Goal: Submit feedback/report problem: Submit feedback/report problem

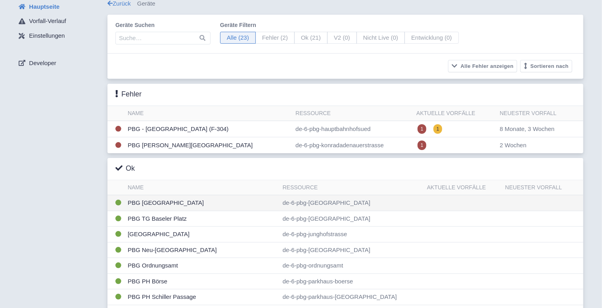
scroll to position [40, 0]
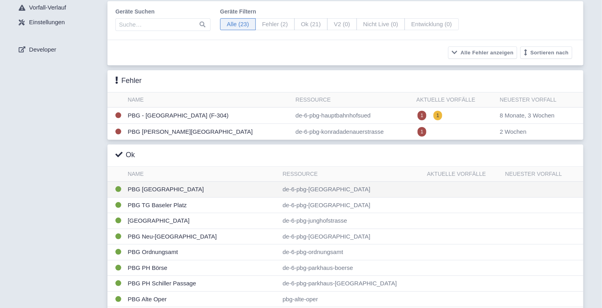
click at [219, 183] on td "PBG [GEOGRAPHIC_DATA]" at bounding box center [201, 190] width 155 height 16
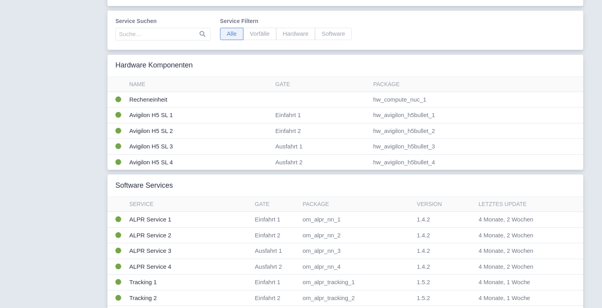
scroll to position [159, 0]
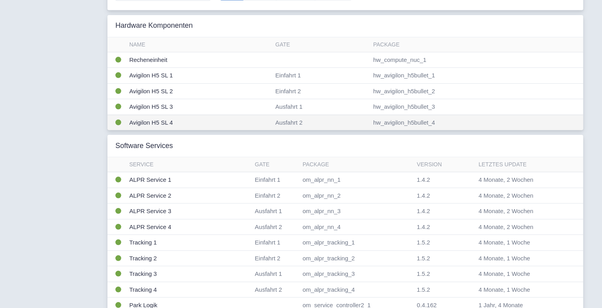
click at [166, 120] on td "Avigilon H5 SL 4" at bounding box center [199, 122] width 146 height 15
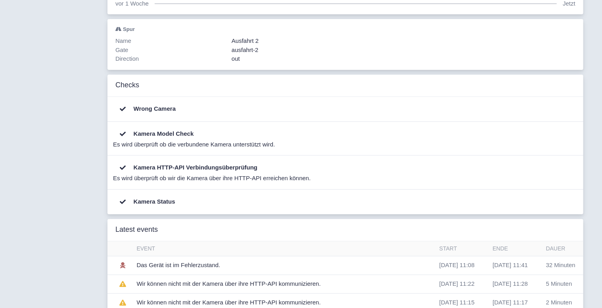
scroll to position [159, 0]
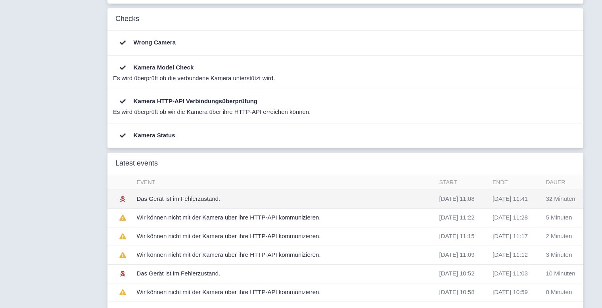
click at [178, 199] on td "Das Gerät ist im Fehlerzustand." at bounding box center [285, 198] width 302 height 19
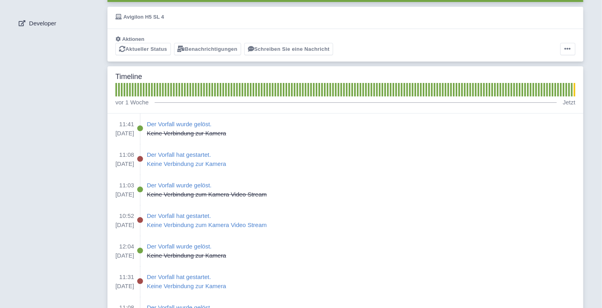
scroll to position [119, 0]
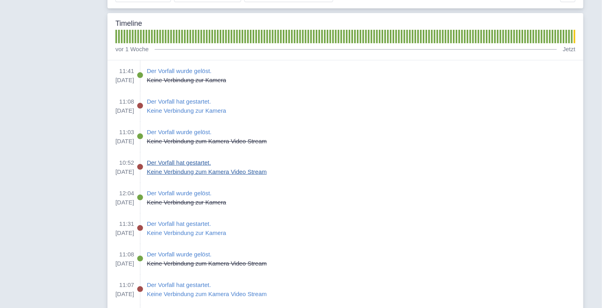
click at [212, 171] on p "Keine Verbindung zum Kamera Video Stream" at bounding box center [207, 171] width 120 height 9
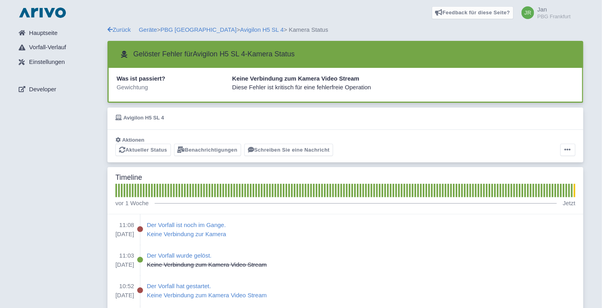
drag, startPoint x: 251, startPoint y: 94, endPoint x: 315, endPoint y: 93, distance: 64.2
click at [312, 94] on div at bounding box center [345, 93] width 462 height 3
click at [315, 93] on div at bounding box center [345, 93] width 462 height 3
click at [144, 149] on link "Aktueller Status" at bounding box center [142, 150] width 55 height 12
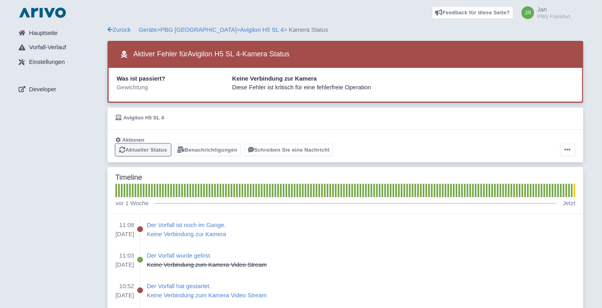
click at [150, 153] on link "Aktueller Status" at bounding box center [142, 150] width 55 height 12
click at [197, 232] on p "Keine Verbindung zur Kamera" at bounding box center [186, 234] width 79 height 9
click at [256, 27] on link "Avigilon H5 SL 4" at bounding box center [262, 29] width 44 height 7
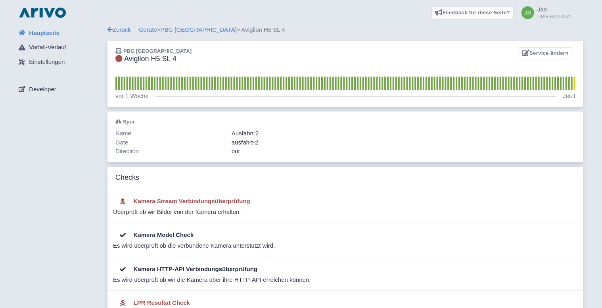
drag, startPoint x: 157, startPoint y: 212, endPoint x: 177, endPoint y: 214, distance: 20.3
click at [177, 214] on div "Überprüft ob wir Bilder von der Kamera erhalten." at bounding box center [343, 211] width 460 height 9
click at [178, 214] on div "Überprüft ob wir Bilder von der Kamera erhalten." at bounding box center [343, 211] width 460 height 9
click at [194, 216] on div "Kamera Stream Verbindungsüberprüfung Überprüft ob wir Bilder von der Kamera erh…" at bounding box center [345, 206] width 476 height 34
click at [198, 31] on link "PBG [GEOGRAPHIC_DATA]" at bounding box center [199, 29] width 76 height 7
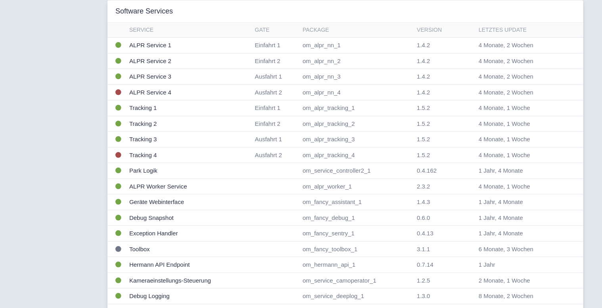
scroll to position [370, 0]
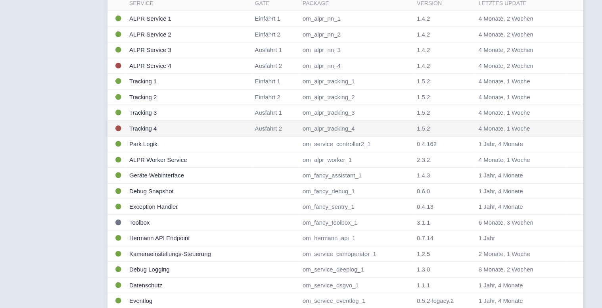
click at [134, 130] on td "Tracking 4" at bounding box center [189, 129] width 126 height 16
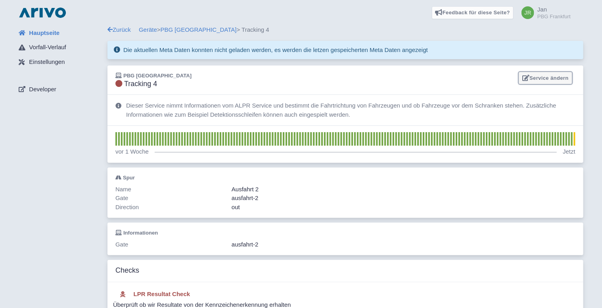
click at [543, 77] on link "Service ändern" at bounding box center [546, 78] width 54 height 12
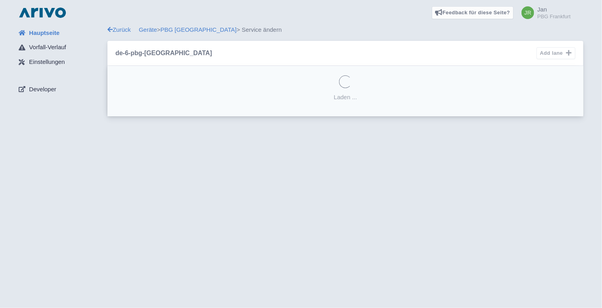
select select "605eb06d-9179-4d07-818a-3da49019c272"
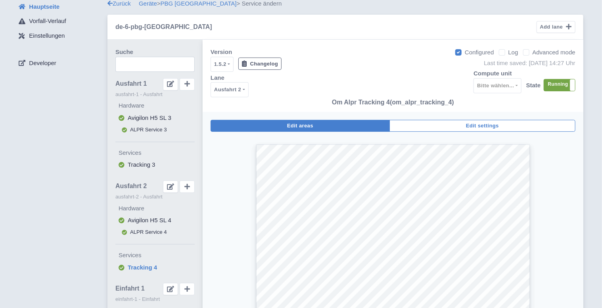
scroll to position [40, 0]
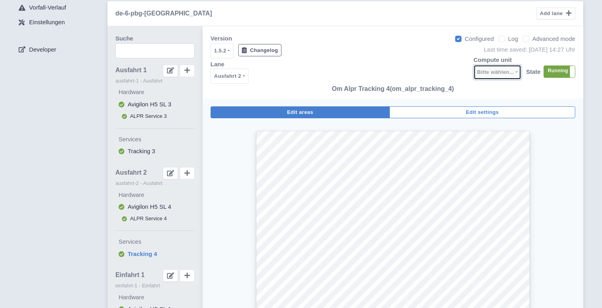
click at [508, 75] on div "Bitte wählen..." at bounding box center [495, 72] width 37 height 10
click at [440, 68] on div "Version 1.5.2 1.5.1 1.4.1 1.3.10 1.3.9 1.3.8 1.3.7 1.3.6 1.3.5 1.3.4 1.3.3 1.3.…" at bounding box center [392, 62] width 365 height 56
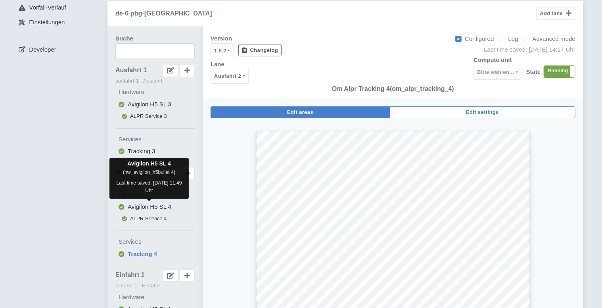
click at [155, 209] on span "Avigilon H5 SL 4" at bounding box center [150, 206] width 44 height 7
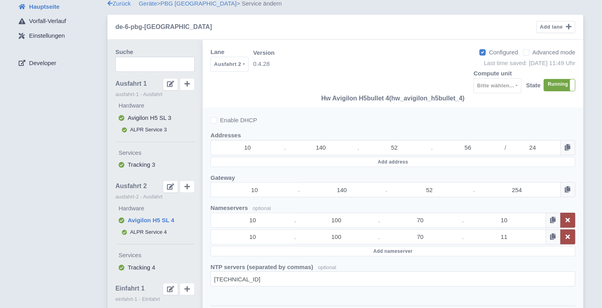
scroll to position [53, 0]
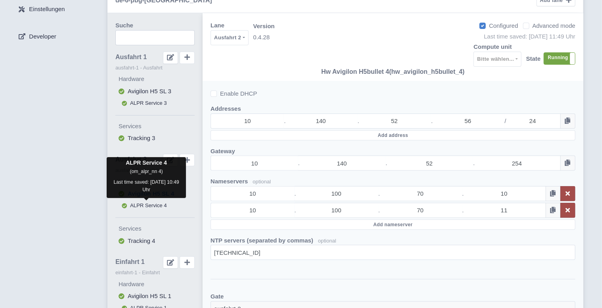
click at [149, 207] on span "ALPR Service 4" at bounding box center [148, 205] width 37 height 6
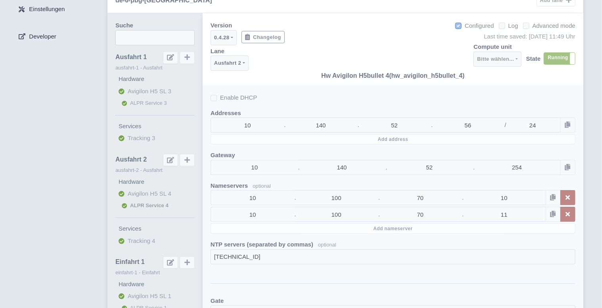
select select
select select "3e4f05f2-75bf-4524-9a83-f293ada140c9"
select select "0f6b02cf-732e-4c43-8b59-f1eb33690442"
select select "out"
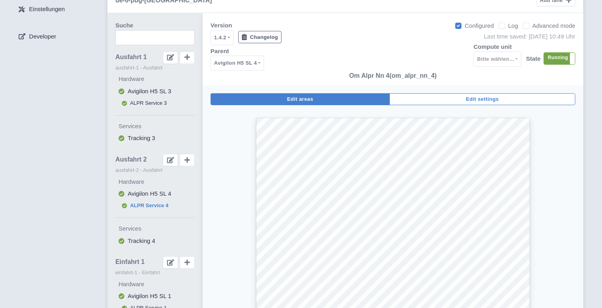
scroll to position [66, 0]
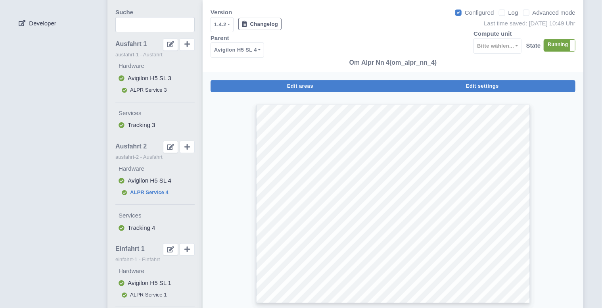
click at [488, 88] on span "Edit settings" at bounding box center [482, 86] width 33 height 6
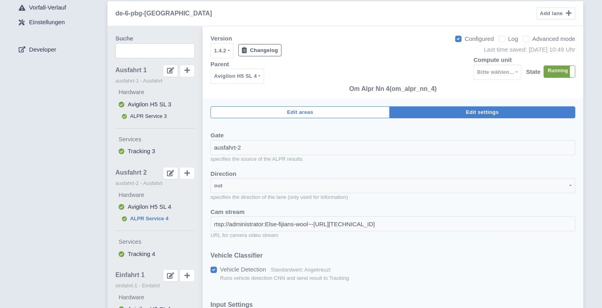
scroll to position [0, 0]
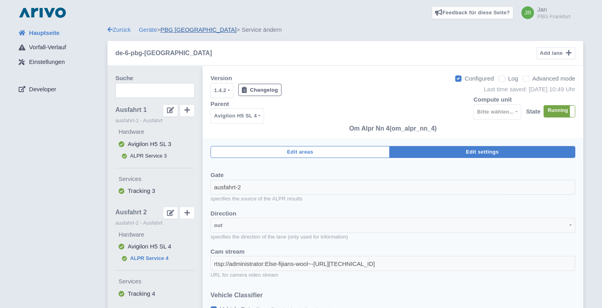
click at [174, 31] on link "PBG Alt Sachsenhausen" at bounding box center [199, 29] width 76 height 7
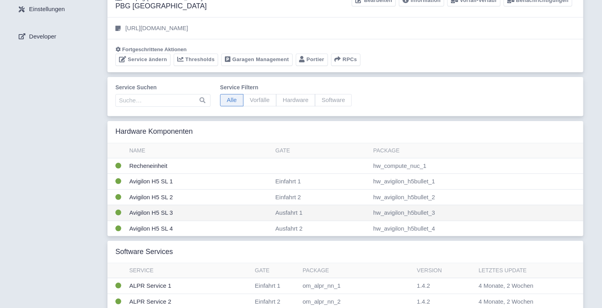
scroll to position [79, 0]
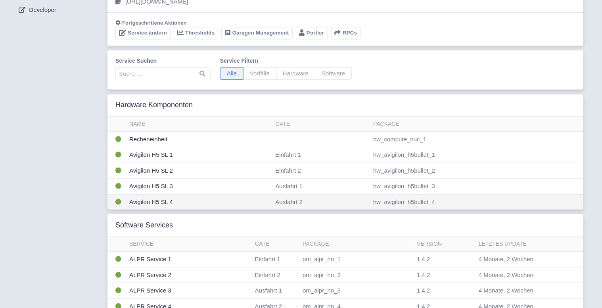
click at [151, 198] on td "Avigilon H5 SL 4" at bounding box center [199, 201] width 146 height 15
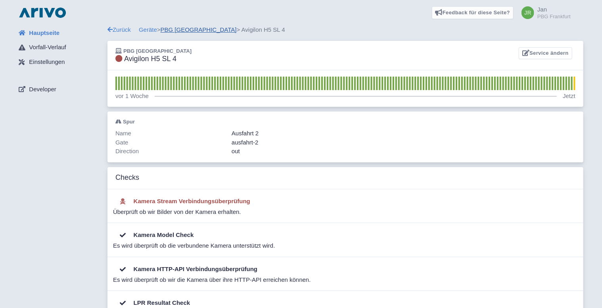
click at [192, 33] on link "PBG [GEOGRAPHIC_DATA]" at bounding box center [199, 29] width 76 height 7
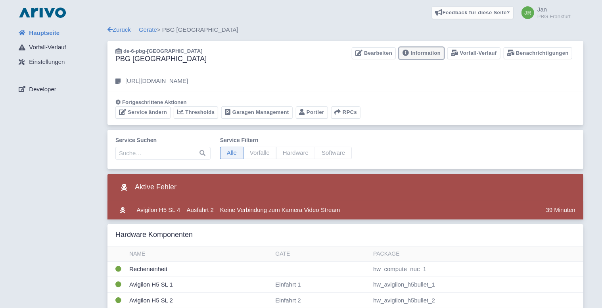
click at [421, 54] on link "Information" at bounding box center [421, 53] width 45 height 12
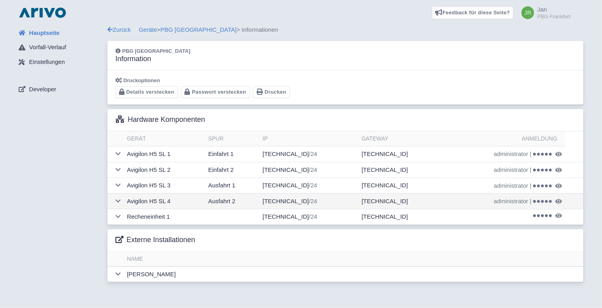
click at [555, 200] on icon at bounding box center [558, 201] width 7 height 6
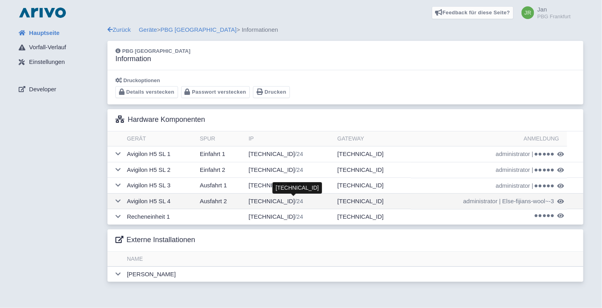
click at [295, 201] on span "/24" at bounding box center [299, 200] width 8 height 7
drag, startPoint x: 456, startPoint y: 201, endPoint x: 494, endPoint y: 206, distance: 37.6
click at [494, 206] on td "administrator | Else-fijians-wool~-3" at bounding box center [489, 201] width 156 height 16
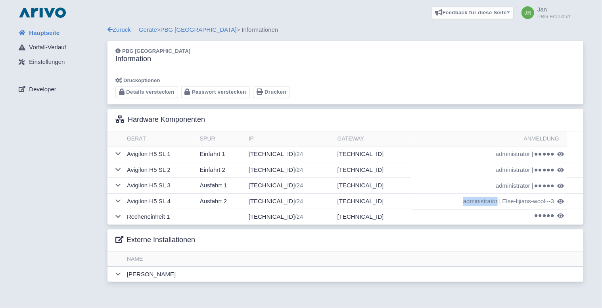
copy span "administrator"
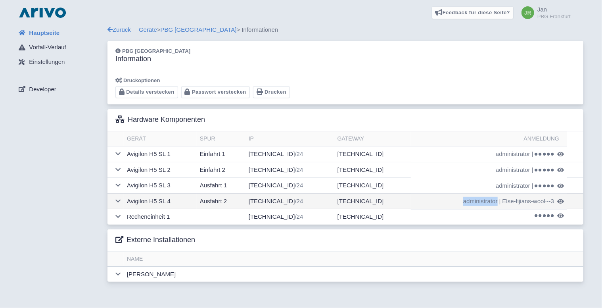
drag, startPoint x: 499, startPoint y: 202, endPoint x: 552, endPoint y: 205, distance: 53.2
click at [552, 205] on td "administrator | Else-fijians-wool~-3" at bounding box center [489, 201] width 156 height 16
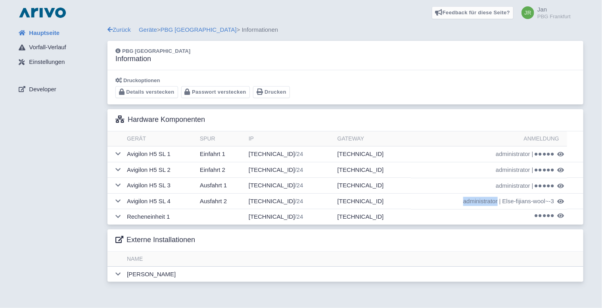
copy span "Else-fijians-wool~-3"
click at [198, 31] on link "PBG [GEOGRAPHIC_DATA]" at bounding box center [199, 29] width 76 height 7
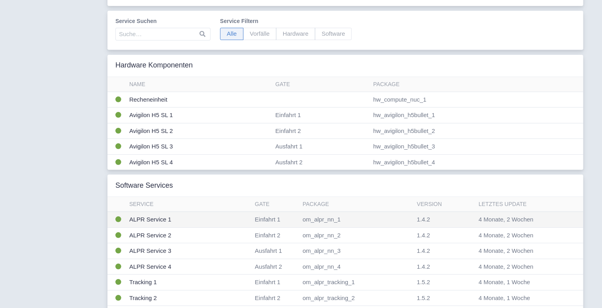
scroll to position [145, 0]
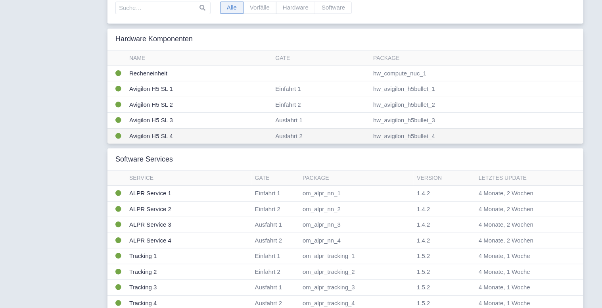
click at [159, 135] on td "Avigilon H5 SL 4" at bounding box center [199, 135] width 146 height 15
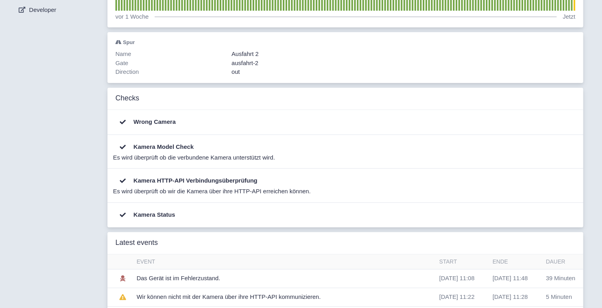
scroll to position [145, 0]
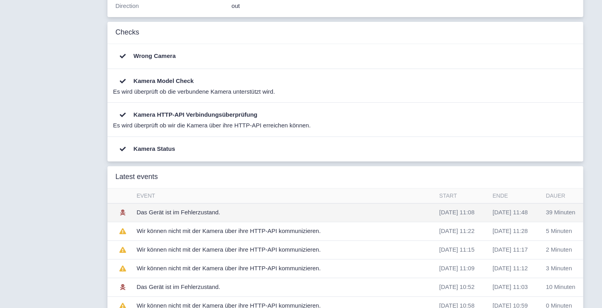
click at [173, 214] on td "Das Gerät ist im Fehlerzustand." at bounding box center [285, 212] width 302 height 19
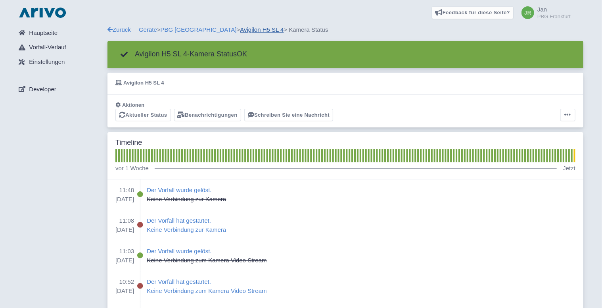
click at [249, 28] on link "Avigilon H5 SL 4" at bounding box center [262, 29] width 44 height 7
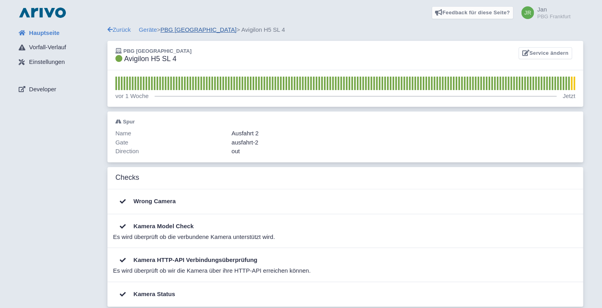
click at [191, 32] on link "PBG [GEOGRAPHIC_DATA]" at bounding box center [199, 29] width 76 height 7
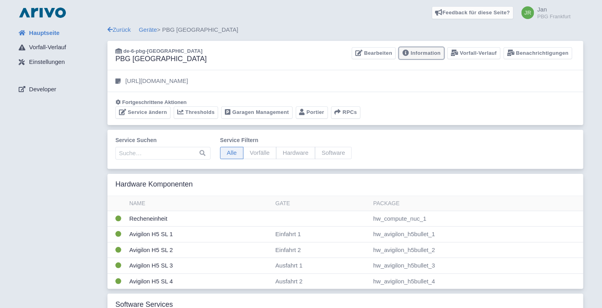
click at [423, 52] on link "Information" at bounding box center [421, 53] width 45 height 12
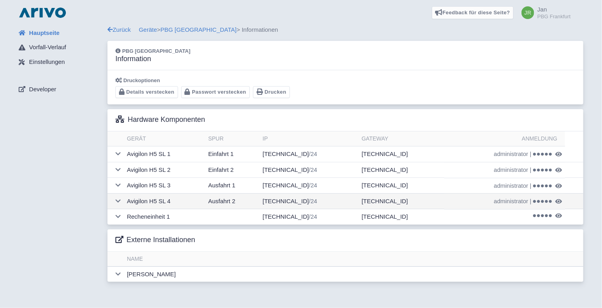
click at [555, 200] on icon at bounding box center [558, 201] width 7 height 6
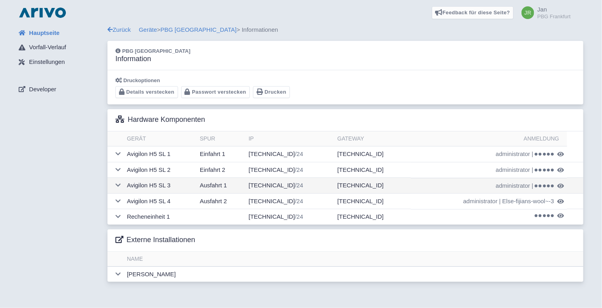
click at [557, 185] on icon at bounding box center [560, 186] width 7 height 6
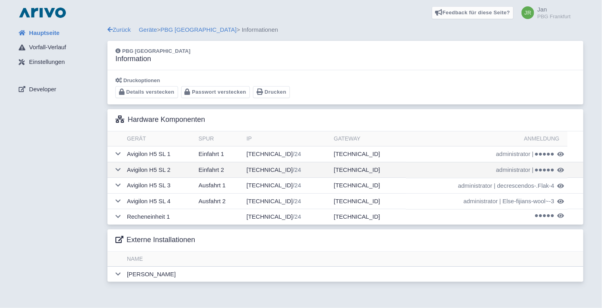
click at [558, 172] on icon at bounding box center [560, 170] width 7 height 6
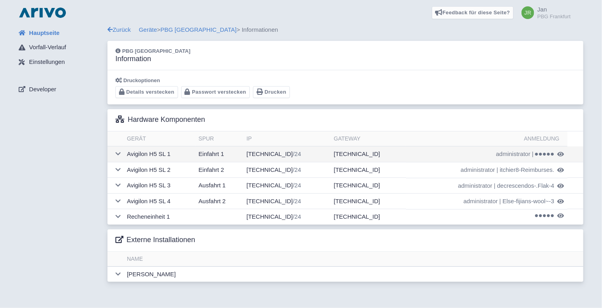
click at [560, 153] on icon at bounding box center [560, 154] width 7 height 6
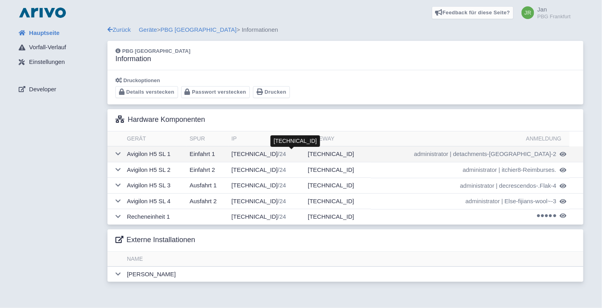
click at [286, 153] on span "/24" at bounding box center [281, 153] width 8 height 7
click at [448, 152] on span "administrator" at bounding box center [431, 153] width 34 height 9
click at [522, 155] on span "detachments-Tangy.-2" at bounding box center [504, 153] width 103 height 9
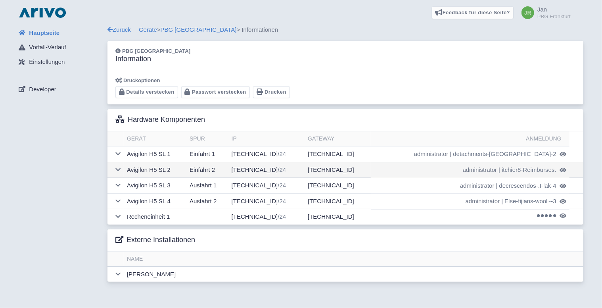
click at [476, 171] on span "administrator" at bounding box center [480, 169] width 34 height 9
click at [515, 170] on span "itchier8-Reimburses." at bounding box center [528, 169] width 55 height 9
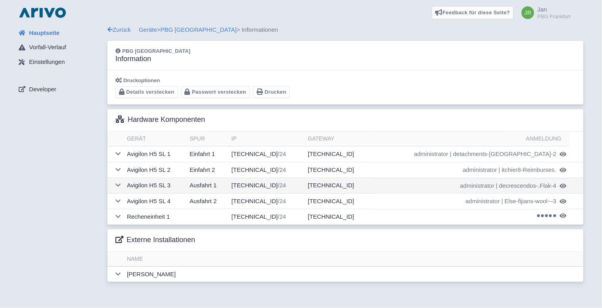
click at [482, 185] on span "administrator" at bounding box center [477, 185] width 34 height 9
click at [503, 187] on span "decrescendos-.Flak-4" at bounding box center [527, 185] width 57 height 9
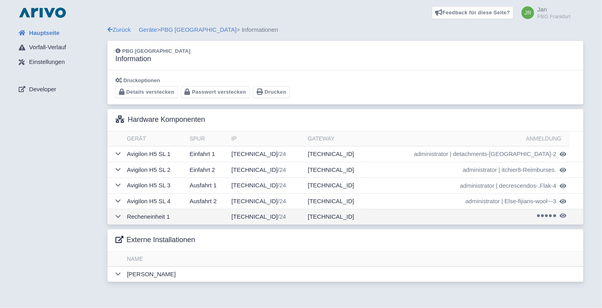
click at [541, 214] on icon at bounding box center [542, 215] width 3 height 3
click at [560, 214] on icon at bounding box center [562, 215] width 7 height 6
click at [540, 217] on span "Allegros~-ballsiest1" at bounding box center [530, 216] width 52 height 9
click at [282, 221] on td "10.140.52.2 /24" at bounding box center [266, 217] width 76 height 16
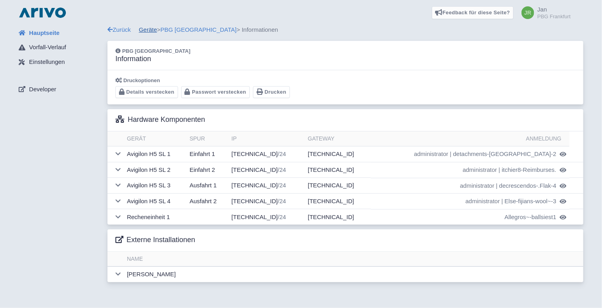
click at [153, 29] on link "Geräte" at bounding box center [148, 29] width 18 height 7
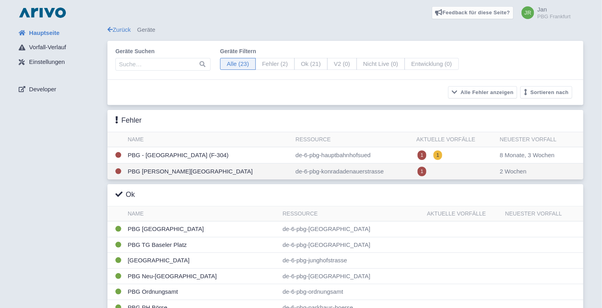
click at [190, 170] on td "PBG Konrad Adenauer Straße" at bounding box center [208, 171] width 168 height 16
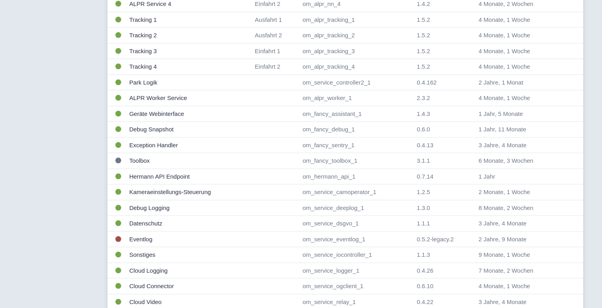
scroll to position [462, 0]
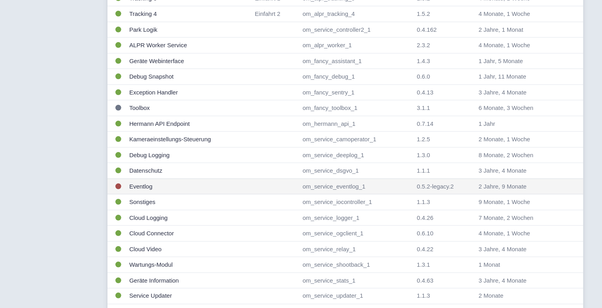
click at [146, 185] on td "Eventlog" at bounding box center [189, 186] width 126 height 16
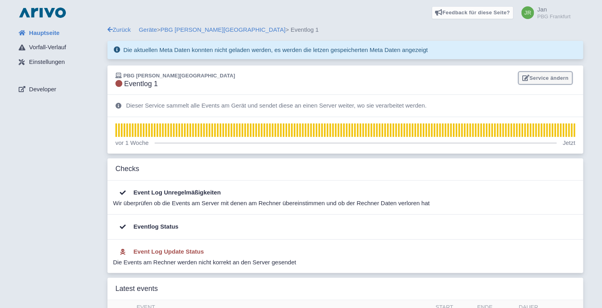
click at [539, 75] on link "Service ändern" at bounding box center [546, 78] width 54 height 12
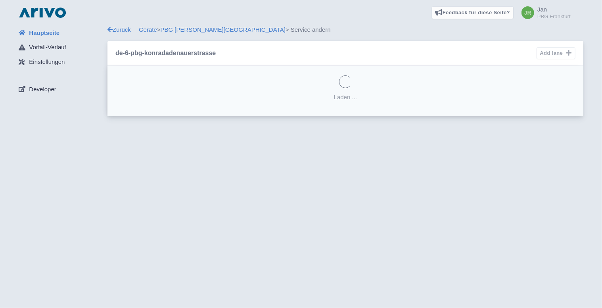
select select
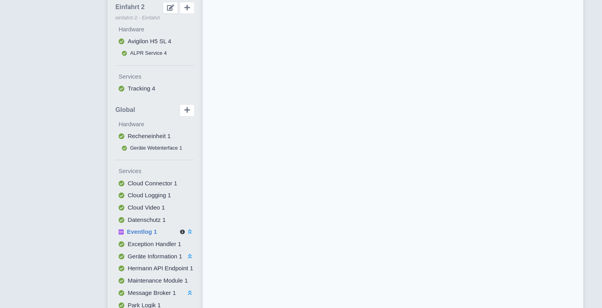
scroll to position [476, 0]
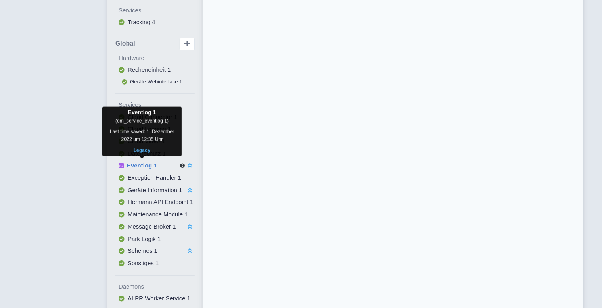
click at [148, 163] on span "Eventlog 1" at bounding box center [142, 165] width 30 height 7
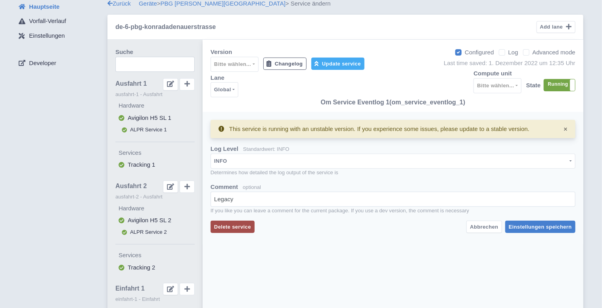
scroll to position [0, 0]
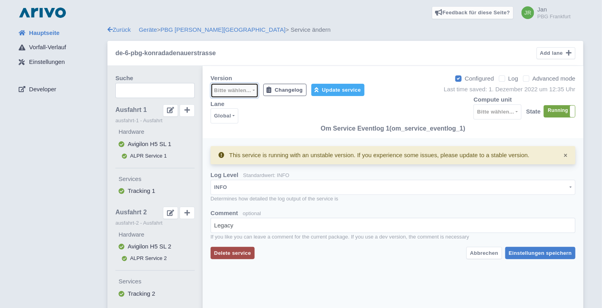
click at [249, 91] on button "Bitte wählen..." at bounding box center [234, 90] width 48 height 15
click at [231, 114] on button "Global" at bounding box center [224, 115] width 28 height 15
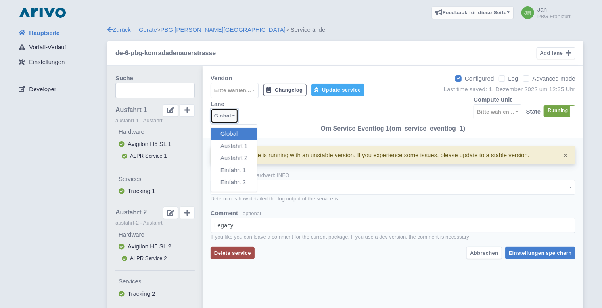
click at [231, 116] on button "Global" at bounding box center [224, 115] width 28 height 15
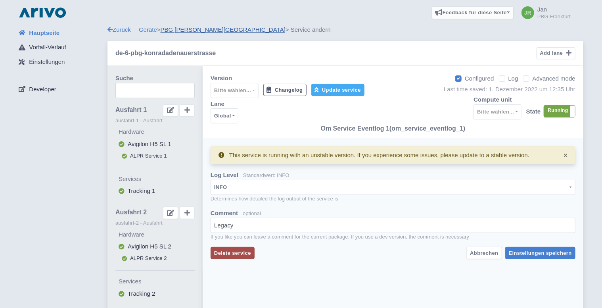
click at [174, 30] on link "PBG [PERSON_NAME][GEOGRAPHIC_DATA]" at bounding box center [223, 29] width 125 height 7
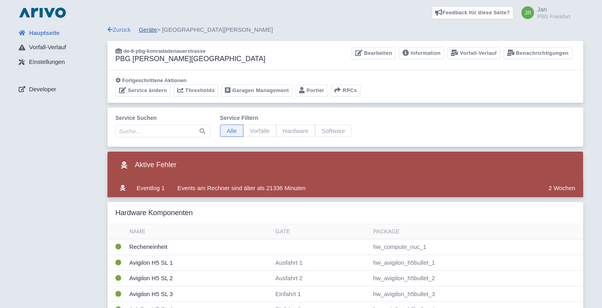
click at [153, 29] on link "Geräte" at bounding box center [148, 29] width 18 height 7
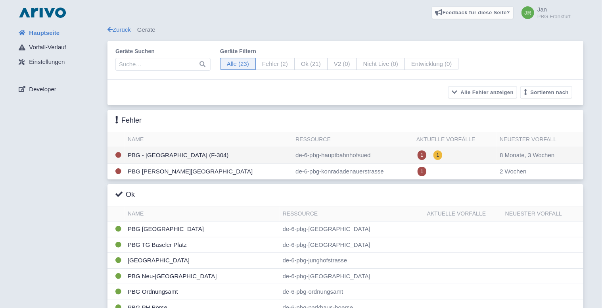
click at [182, 156] on td "PBG - [GEOGRAPHIC_DATA] (F-304)" at bounding box center [208, 155] width 168 height 16
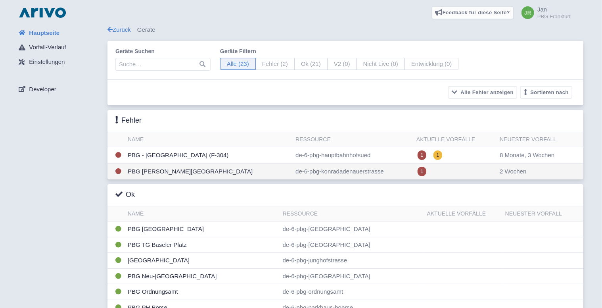
click at [178, 166] on td "PBG [PERSON_NAME][GEOGRAPHIC_DATA]" at bounding box center [208, 171] width 168 height 16
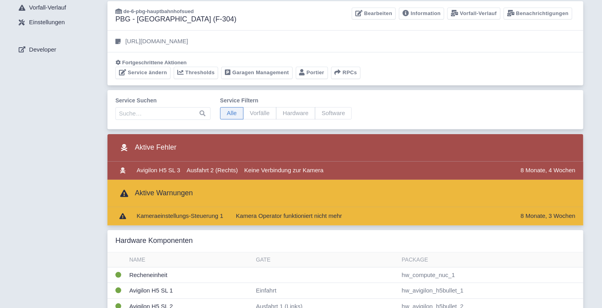
scroll to position [26, 0]
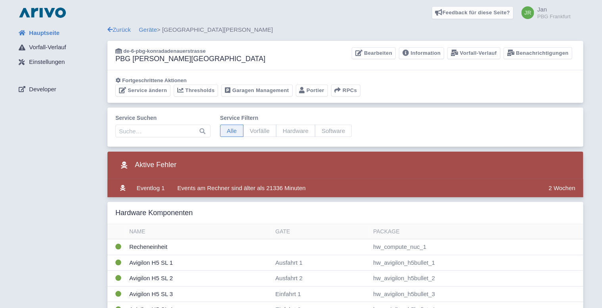
drag, startPoint x: 195, startPoint y: 50, endPoint x: 124, endPoint y: 53, distance: 70.2
click at [124, 53] on div "de-6-pbg-konradadenauerstrasse" at bounding box center [190, 51] width 150 height 8
copy span "de-6-pbg-konradadenauerstrasse"
click at [151, 31] on link "Geräte" at bounding box center [148, 29] width 18 height 7
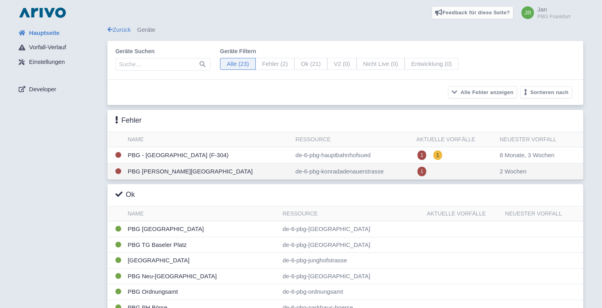
click at [445, 164] on td "1" at bounding box center [454, 171] width 83 height 16
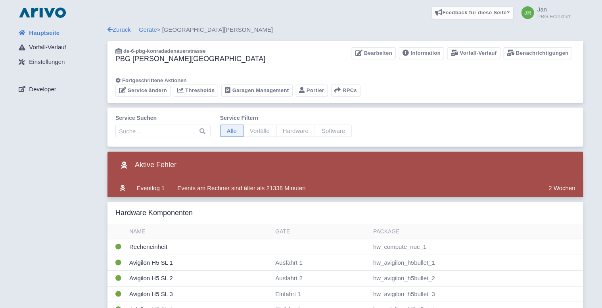
click at [396, 176] on div "Aktive Fehler" at bounding box center [345, 164] width 476 height 27
click at [393, 181] on td "Events am Rechner sind älter als 21338 Minuten" at bounding box center [359, 188] width 371 height 18
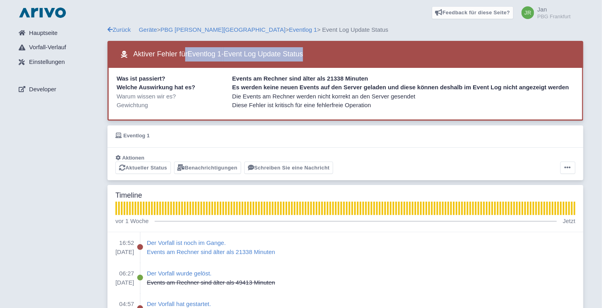
drag, startPoint x: 135, startPoint y: 53, endPoint x: 320, endPoint y: 51, distance: 185.1
click at [320, 51] on div "Aktiver Fehler für Eventlog 1 - Event Log Update Status" at bounding box center [345, 54] width 476 height 27
copy h3 "Aktiver Fehler für Eventlog 1 - Event Log Update Status"
drag, startPoint x: 233, startPoint y: 77, endPoint x: 382, endPoint y: 80, distance: 149.5
click at [382, 80] on div "Events am Rechner sind älter als 21338 Minuten" at bounding box center [403, 78] width 347 height 9
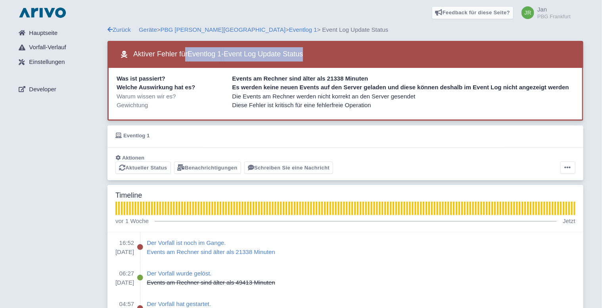
copy div "Events am Rechner sind älter als 21338 Minuten"
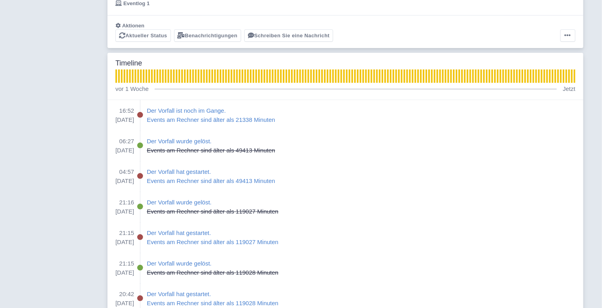
click at [82, 191] on div "Hauptseite Vorfall-Verlauf Einstellungen Developer" at bounding box center [59, 148] width 95 height 511
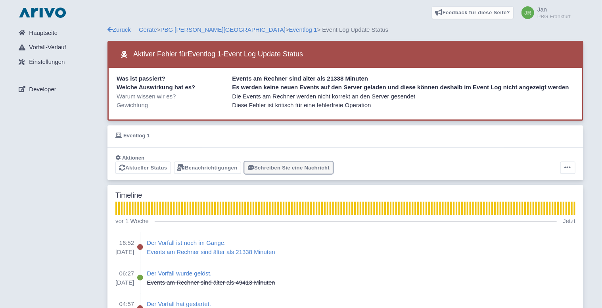
click at [267, 168] on link "Schreiben Sie eine Nachricht" at bounding box center [288, 167] width 89 height 12
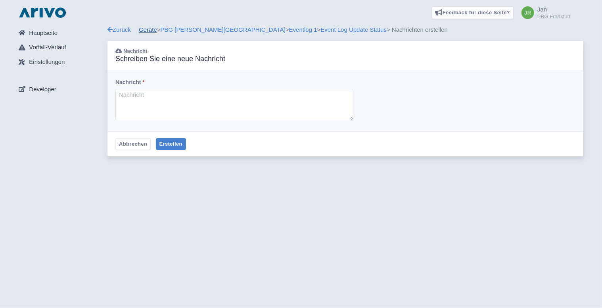
click at [157, 31] on link "Geräte" at bounding box center [148, 29] width 18 height 7
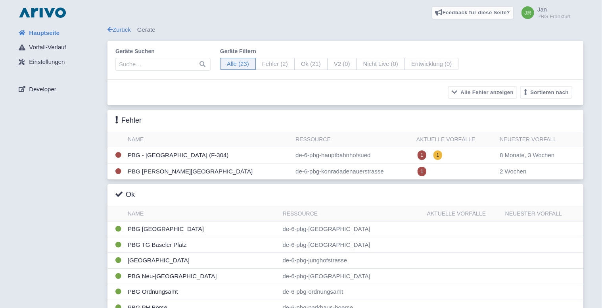
click at [67, 157] on div "Hauptseite Vorfall-Verlauf Einstellungen Developer" at bounding box center [59, 289] width 95 height 529
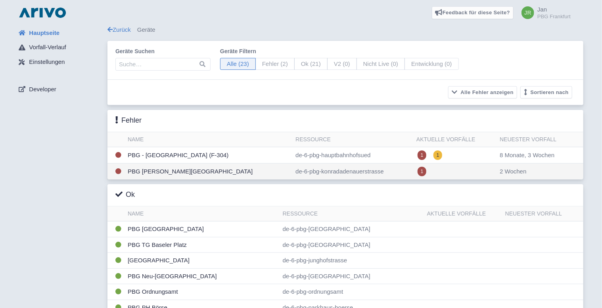
click at [214, 168] on td "PBG [PERSON_NAME][GEOGRAPHIC_DATA]" at bounding box center [208, 171] width 168 height 16
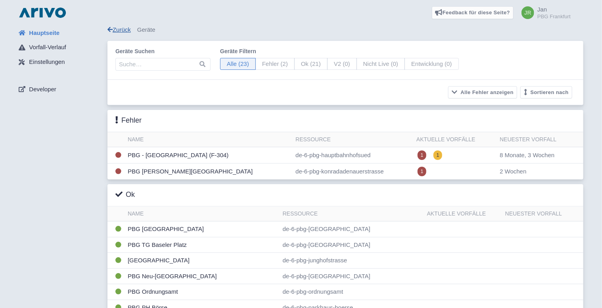
click at [121, 26] on link "Zurück" at bounding box center [118, 29] width 23 height 7
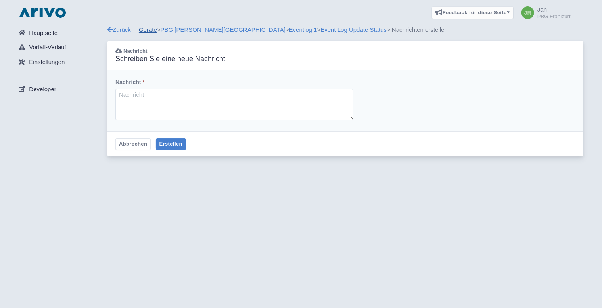
click at [141, 26] on link "Geräte" at bounding box center [148, 29] width 18 height 7
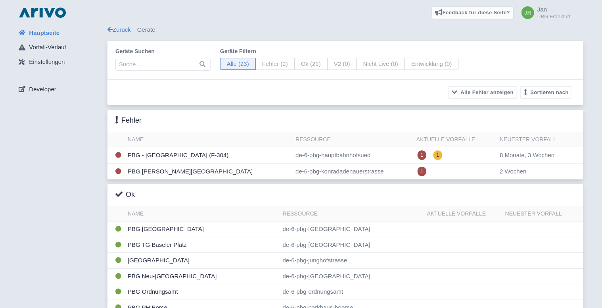
click at [66, 34] on link "Hauptseite" at bounding box center [59, 32] width 95 height 15
